Goal: Task Accomplishment & Management: Manage account settings

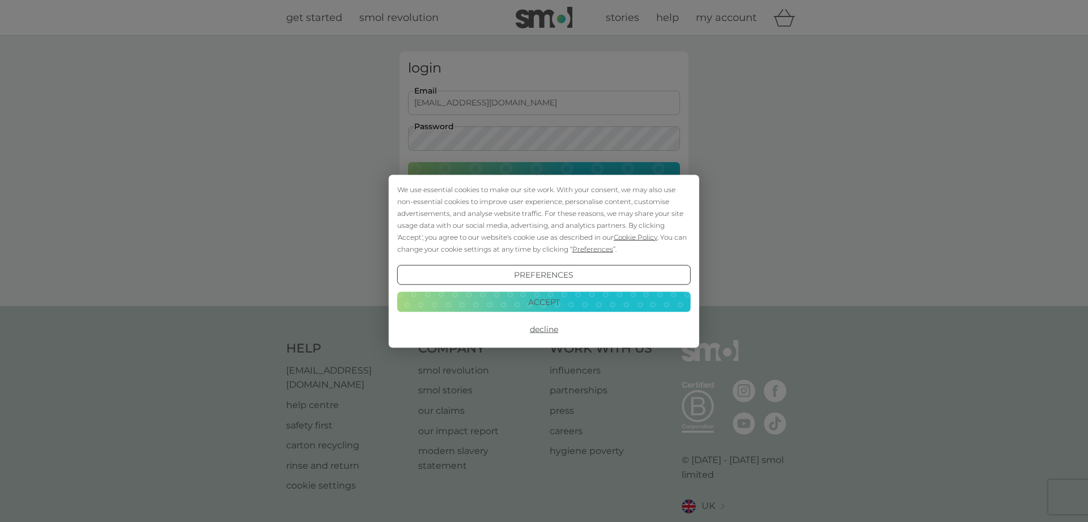
click at [548, 329] on button "Decline" at bounding box center [543, 329] width 293 height 20
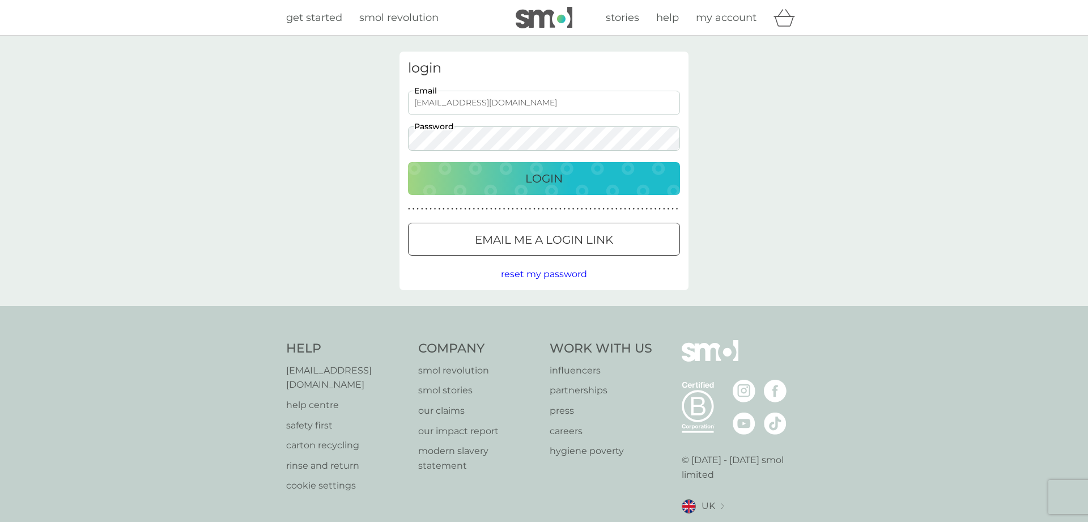
click at [549, 176] on p "Login" at bounding box center [543, 178] width 37 height 18
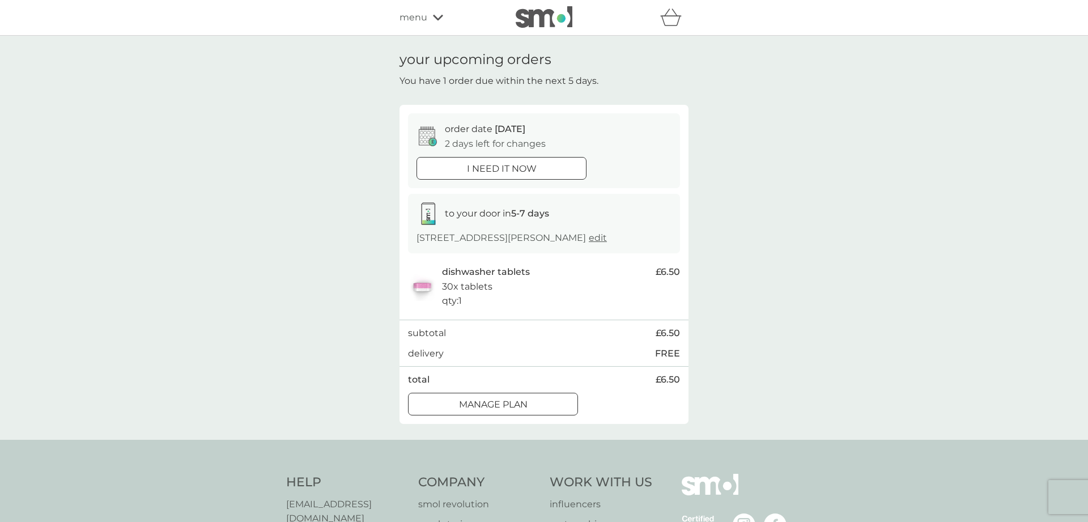
click at [531, 402] on div "Manage plan" at bounding box center [492, 404] width 169 height 15
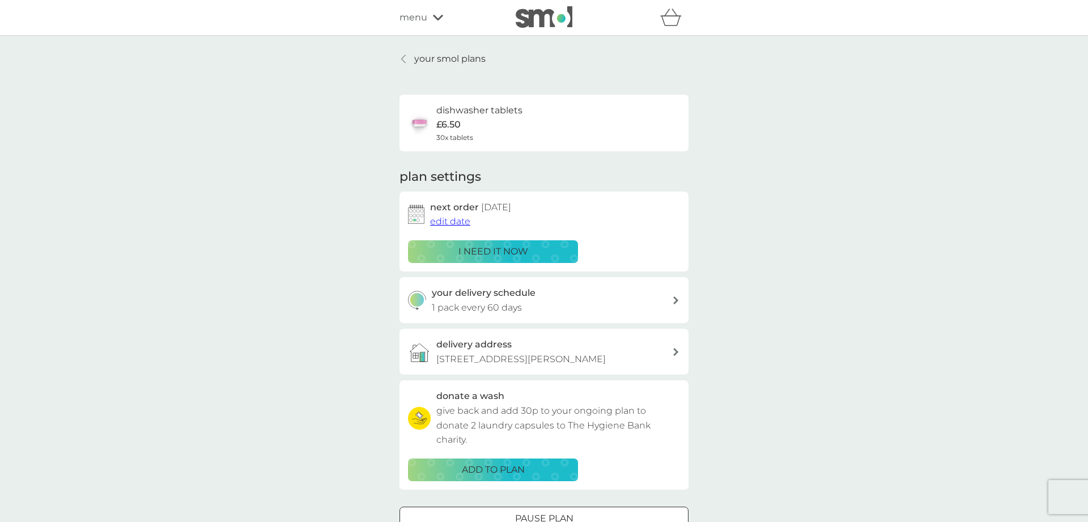
click at [465, 223] on span "edit date" at bounding box center [450, 221] width 40 height 11
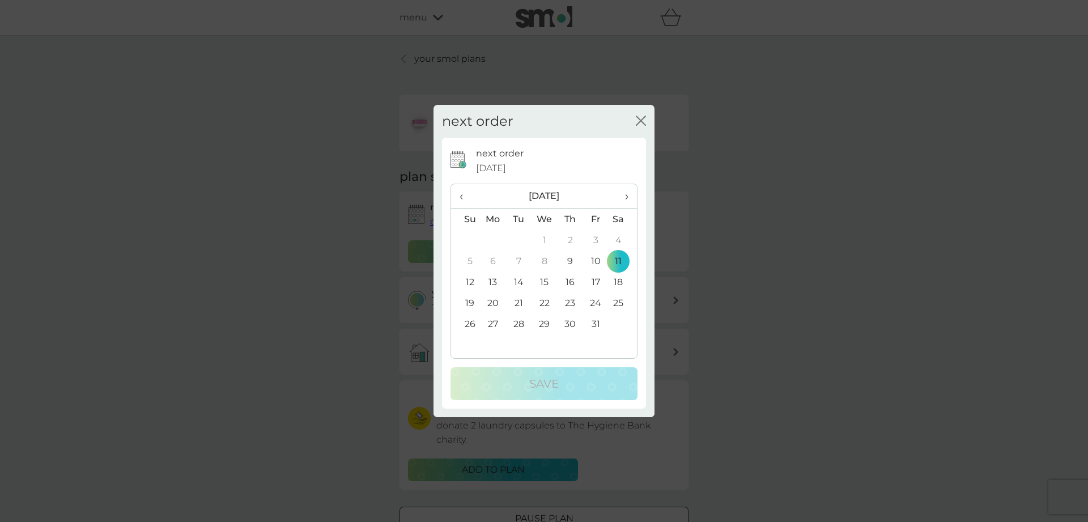
click at [624, 195] on span "›" at bounding box center [622, 196] width 11 height 24
click at [489, 239] on td "1" at bounding box center [493, 239] width 26 height 21
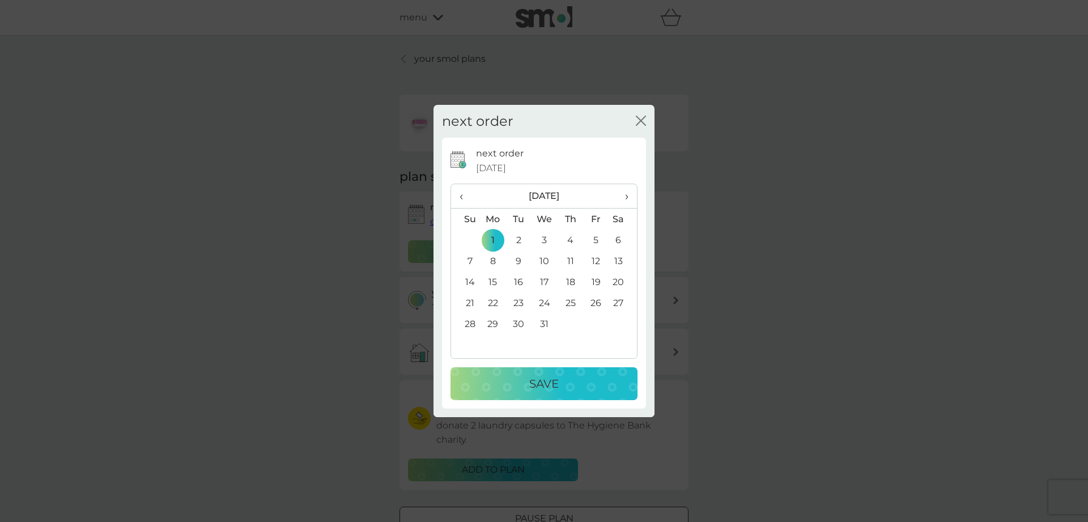
click at [514, 386] on div "Save" at bounding box center [544, 383] width 164 height 18
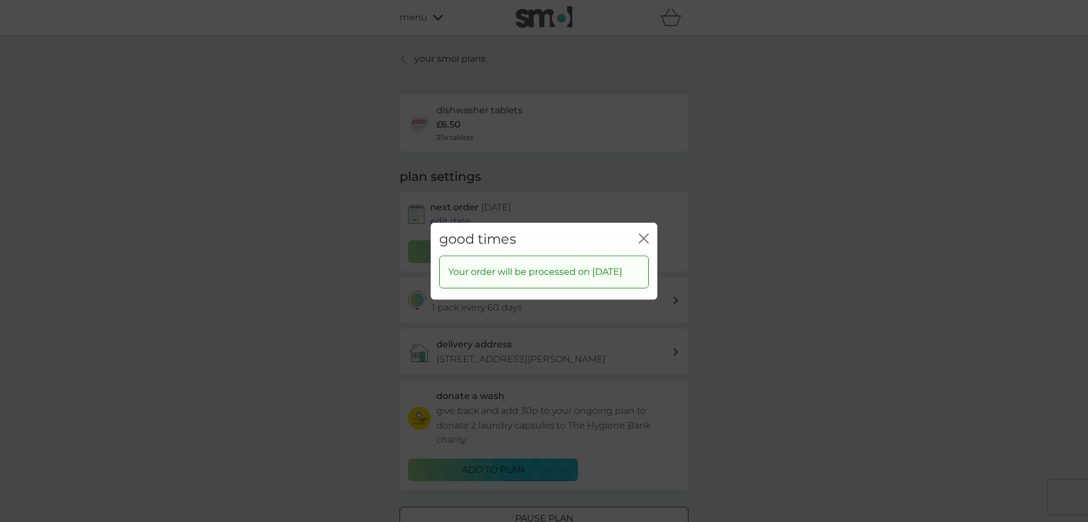
click at [643, 233] on icon "close" at bounding box center [643, 238] width 10 height 10
